Goal: Task Accomplishment & Management: Manage account settings

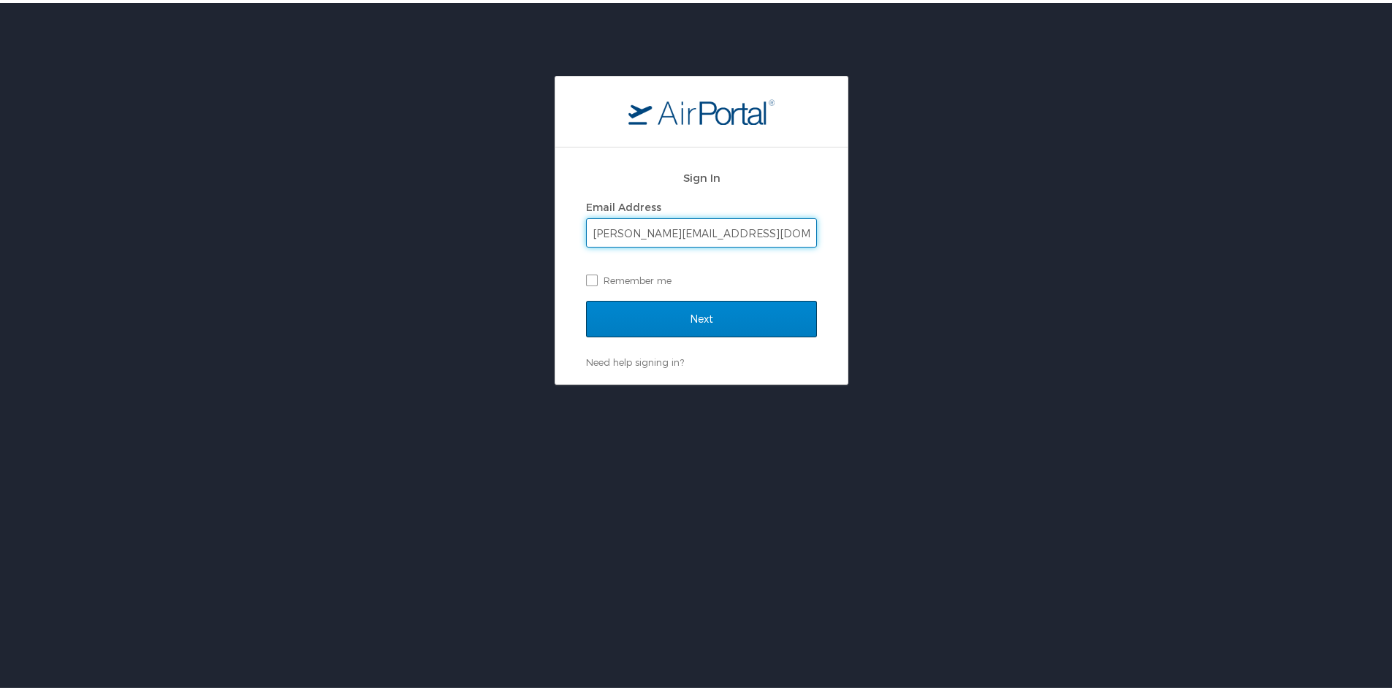
type input "[PERSON_NAME][EMAIL_ADDRESS][DOMAIN_NAME]"
click at [682, 328] on input "Next" at bounding box center [701, 316] width 231 height 37
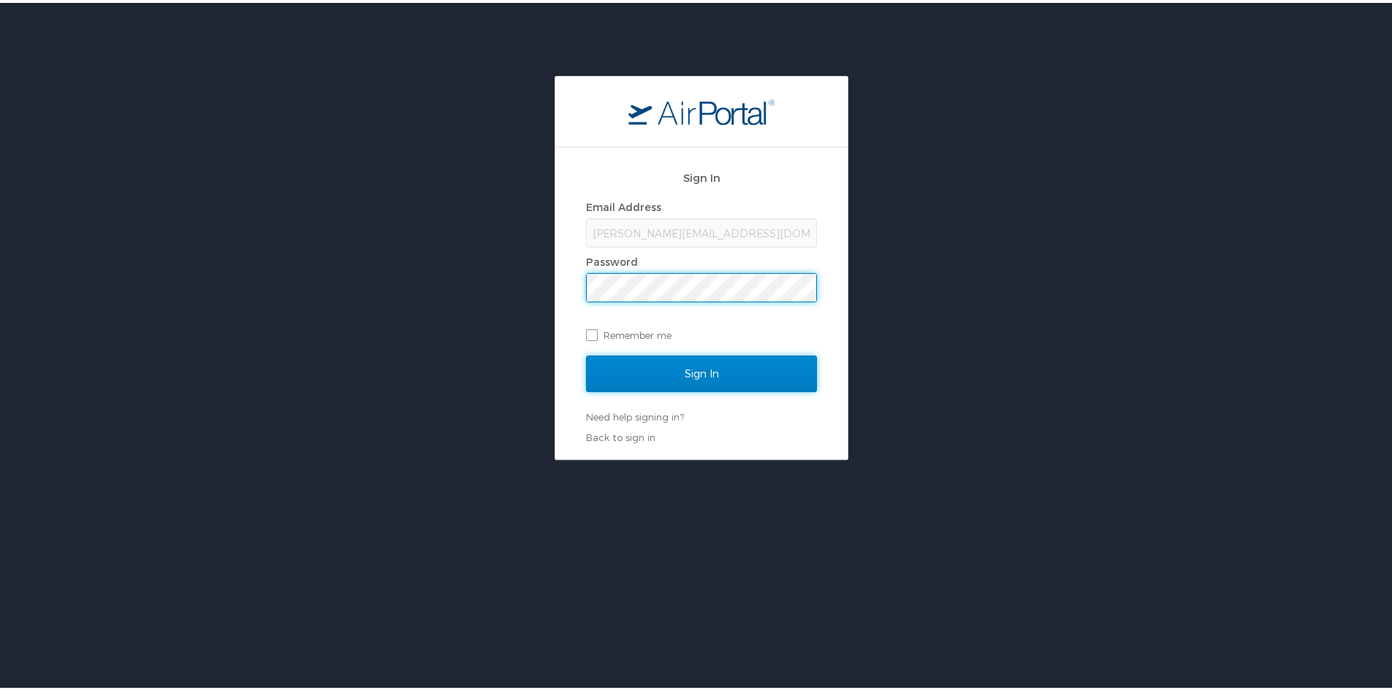
click at [685, 369] on input "Sign In" at bounding box center [701, 371] width 231 height 37
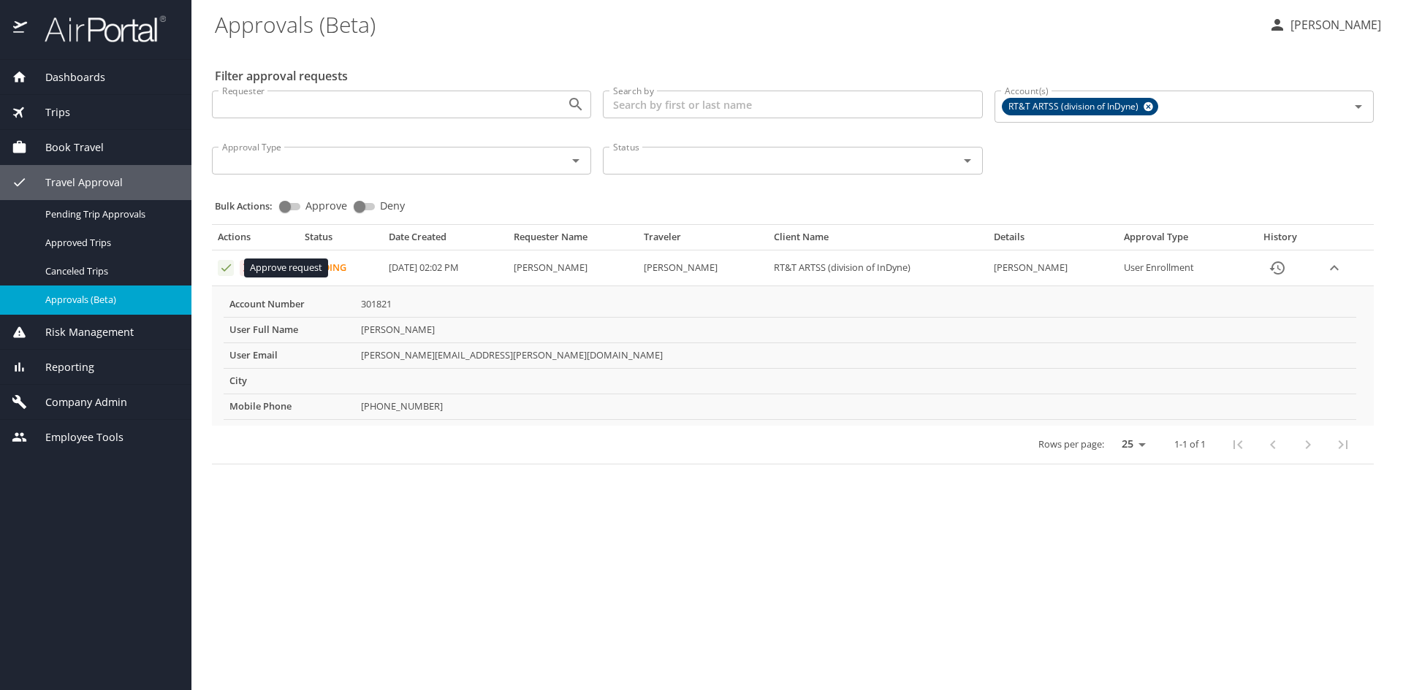
click at [227, 266] on icon "Approval table" at bounding box center [226, 268] width 14 height 14
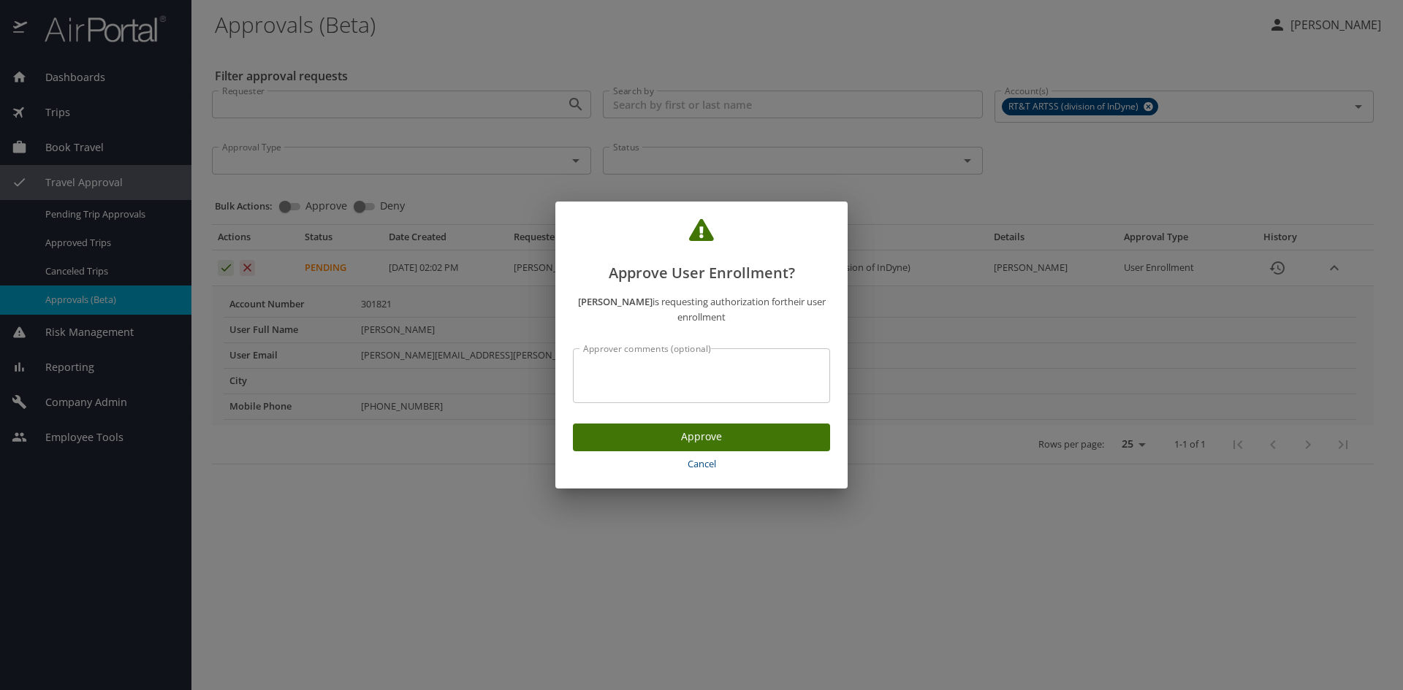
click at [710, 430] on span "Approve" at bounding box center [701, 437] width 234 height 18
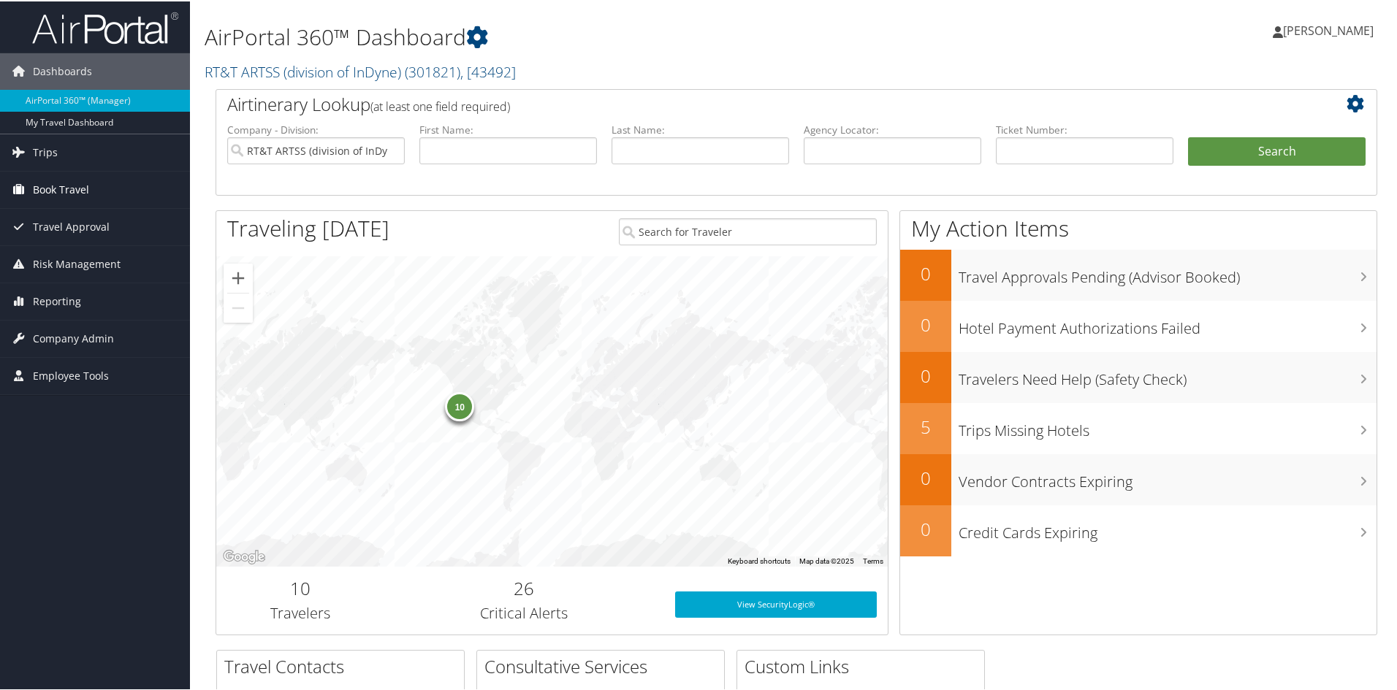
click at [73, 186] on span "Book Travel" at bounding box center [61, 188] width 56 height 37
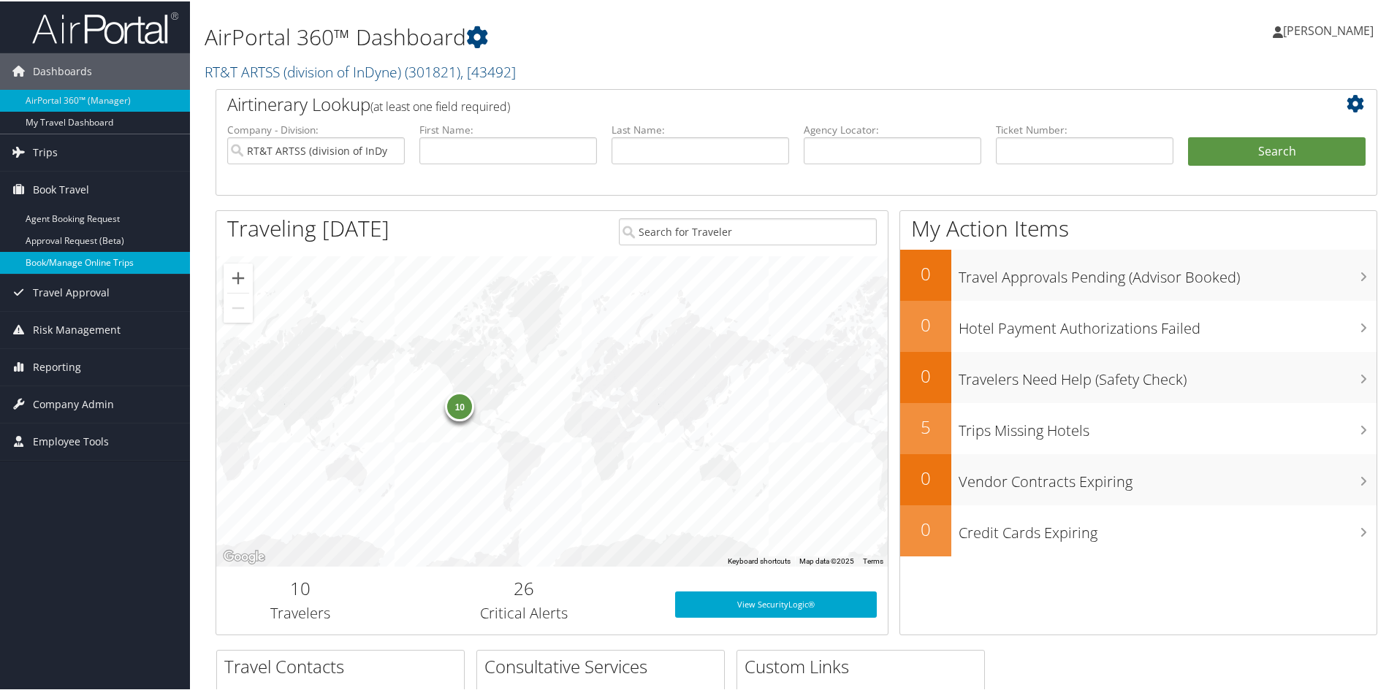
click at [82, 262] on link "Book/Manage Online Trips" at bounding box center [95, 262] width 190 height 22
